Goal: Entertainment & Leisure: Consume media (video, audio)

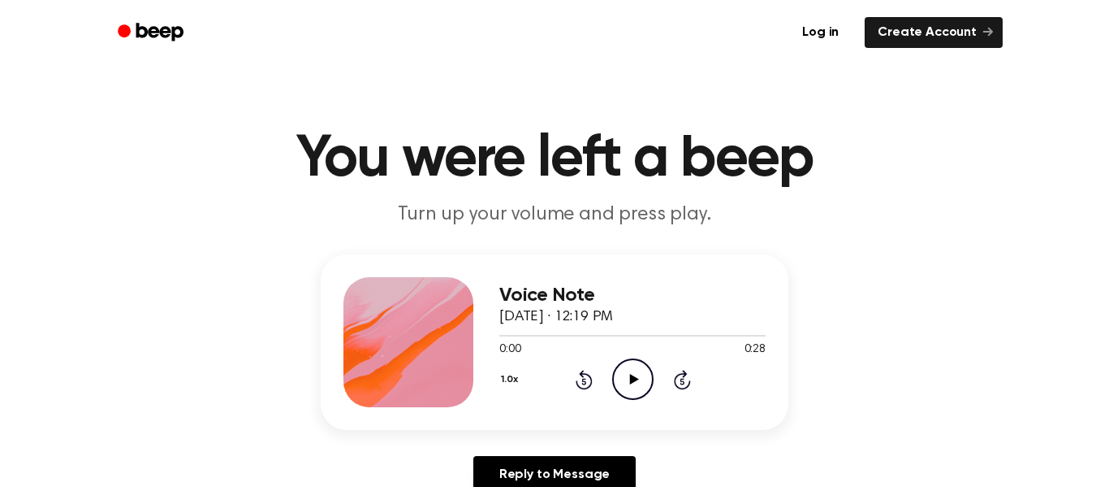
click at [636, 376] on icon "Play Audio" at bounding box center [632, 378] width 41 height 41
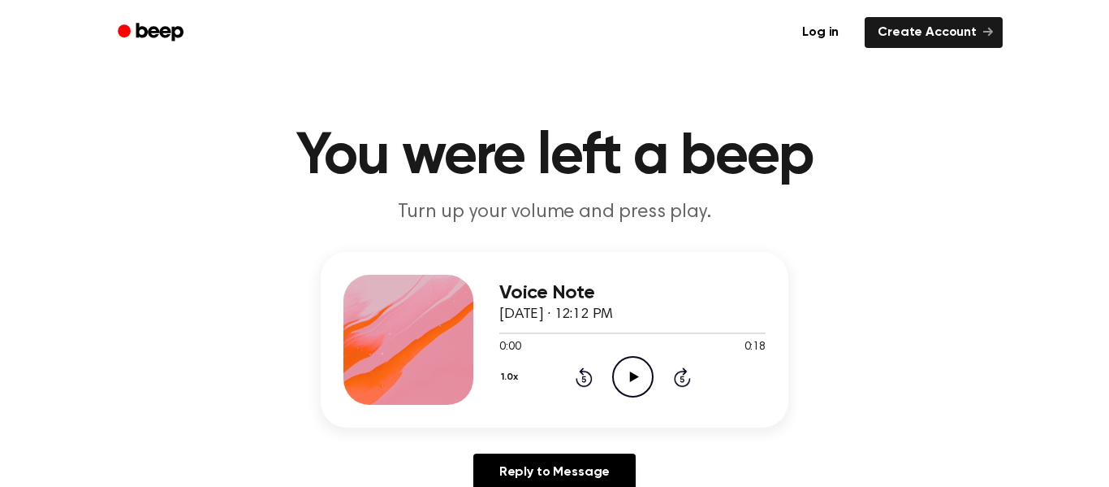
click at [634, 390] on icon "Play Audio" at bounding box center [632, 376] width 41 height 41
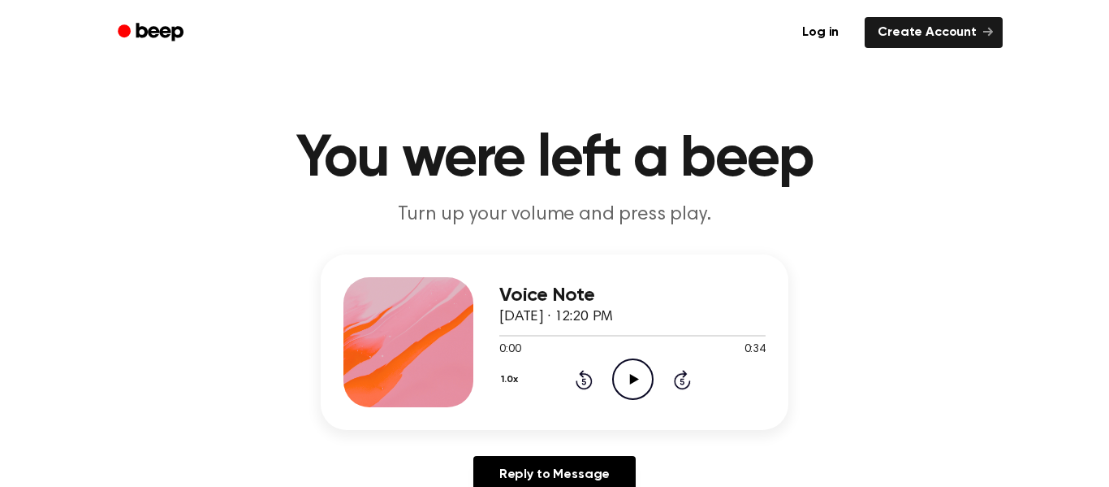
click at [640, 373] on icon "Play Audio" at bounding box center [632, 378] width 41 height 41
